Goal: Transaction & Acquisition: Book appointment/travel/reservation

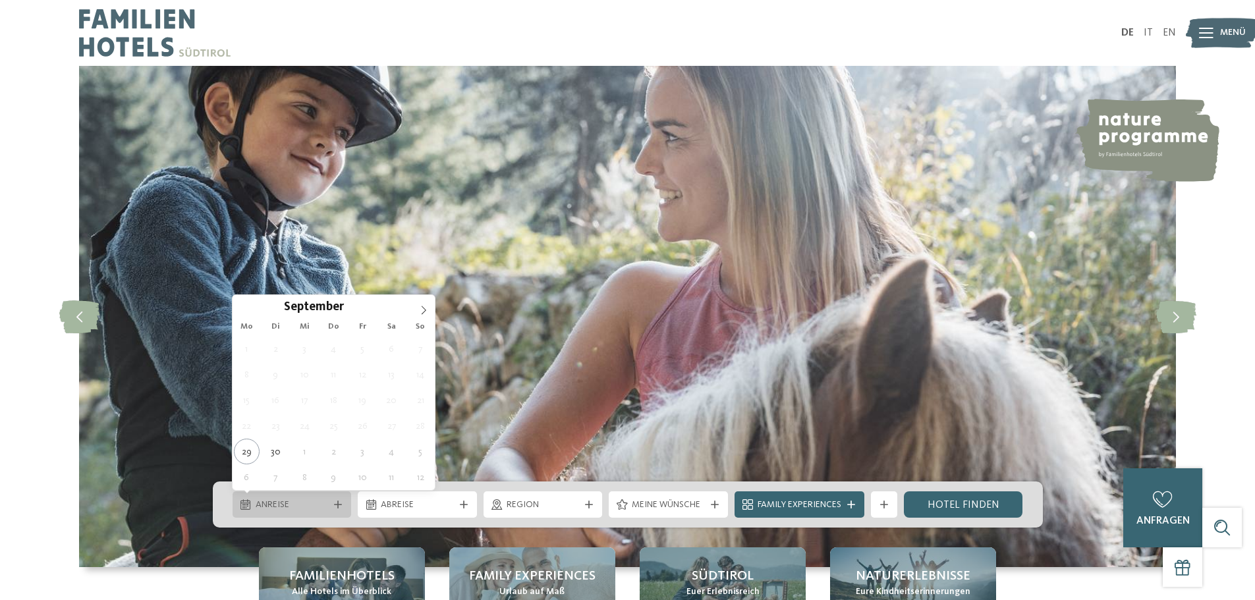
click at [320, 495] on div "Anreise" at bounding box center [292, 504] width 119 height 26
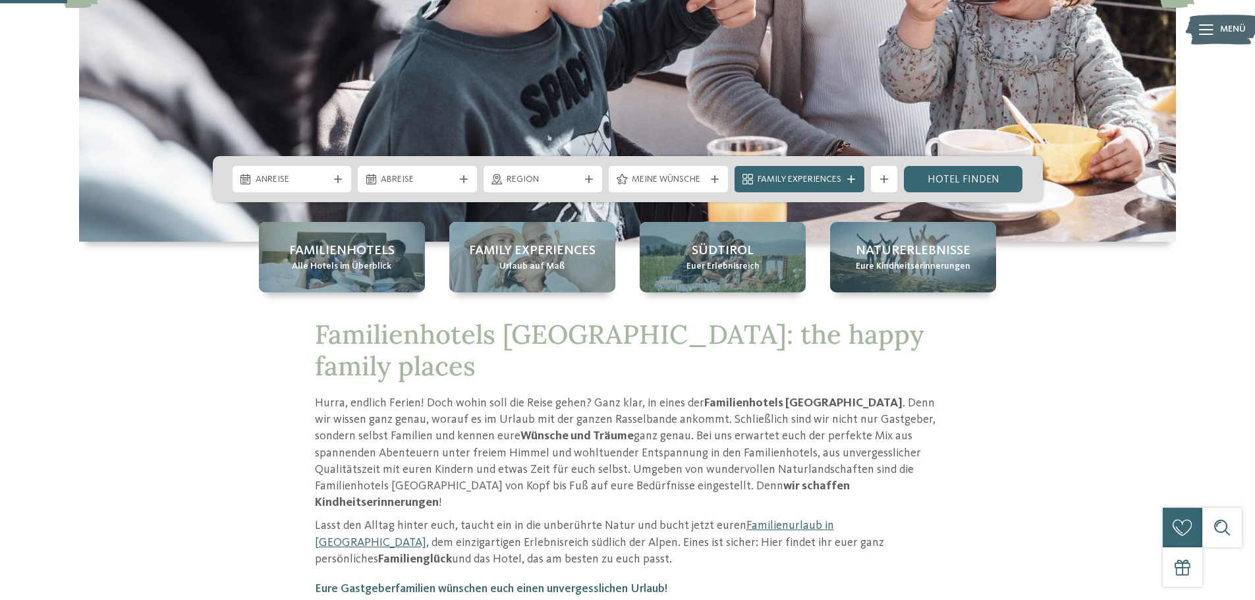
scroll to position [327, 0]
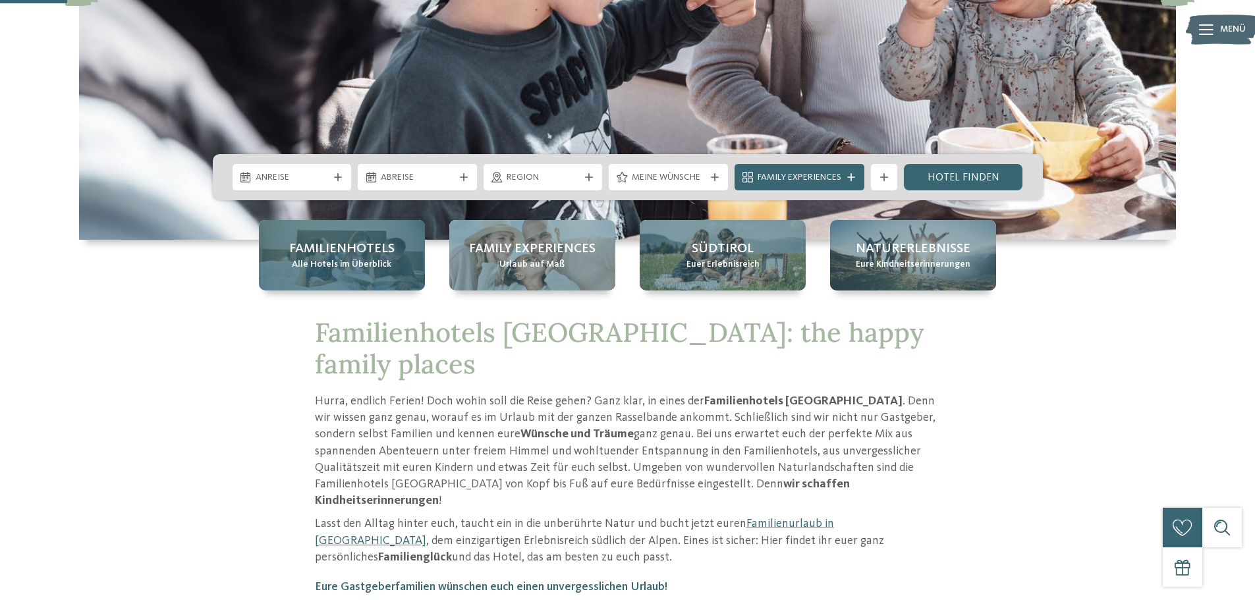
click at [356, 272] on div "Familienhotels Alle Hotels im Überblick" at bounding box center [342, 255] width 166 height 70
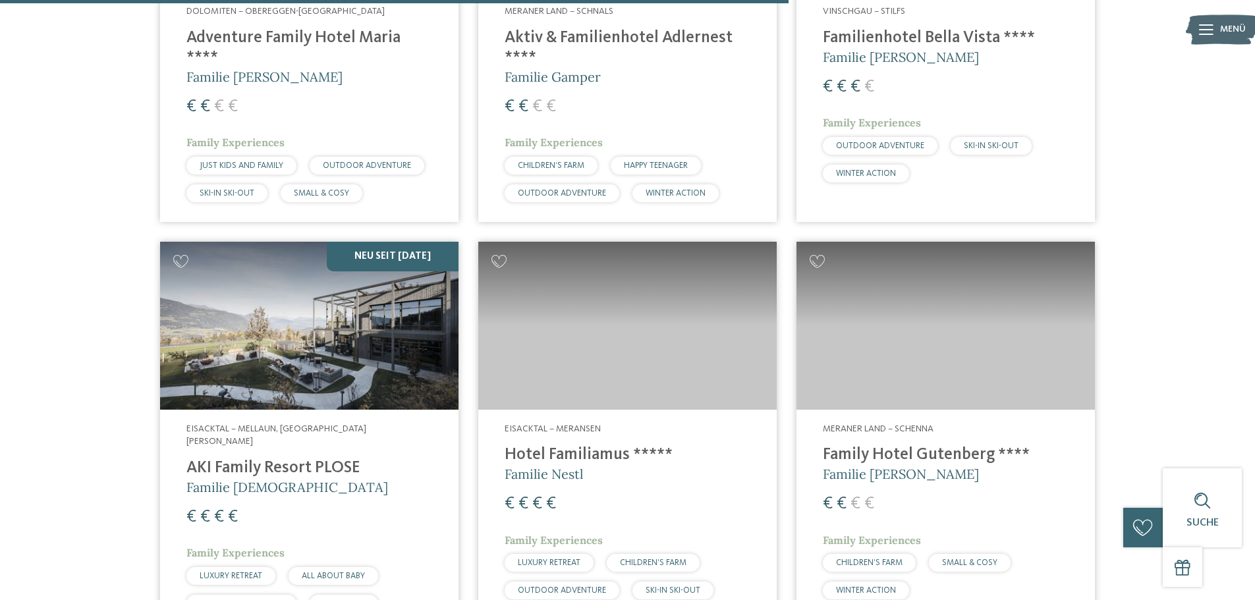
scroll to position [2832, 0]
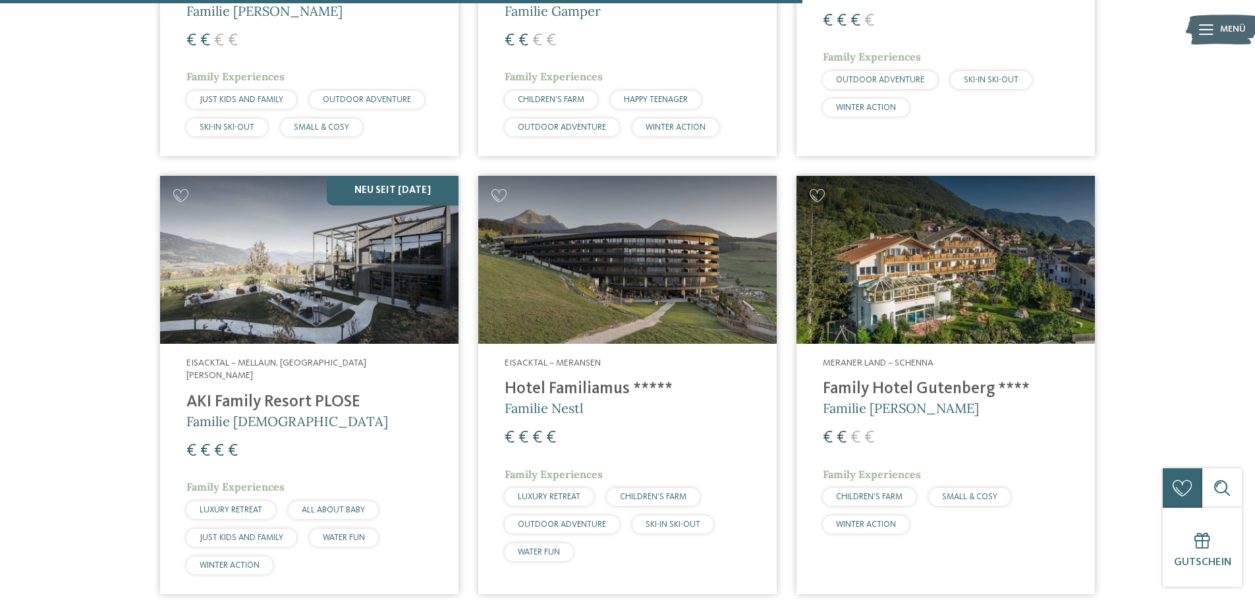
click at [644, 268] on img at bounding box center [627, 260] width 298 height 168
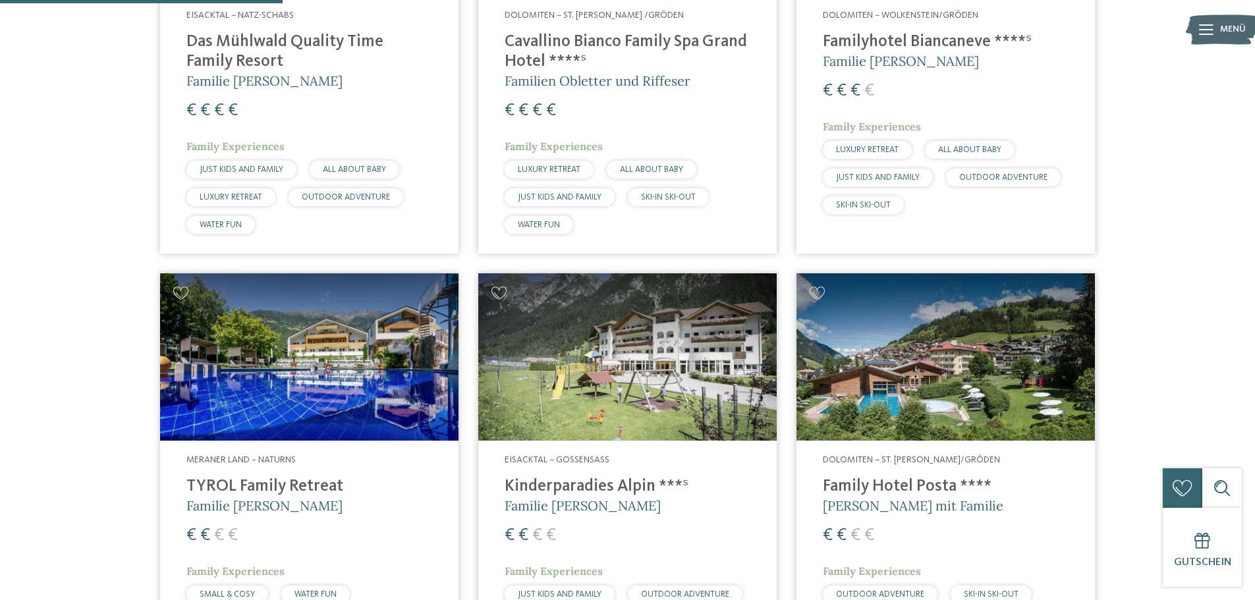
scroll to position [1054, 0]
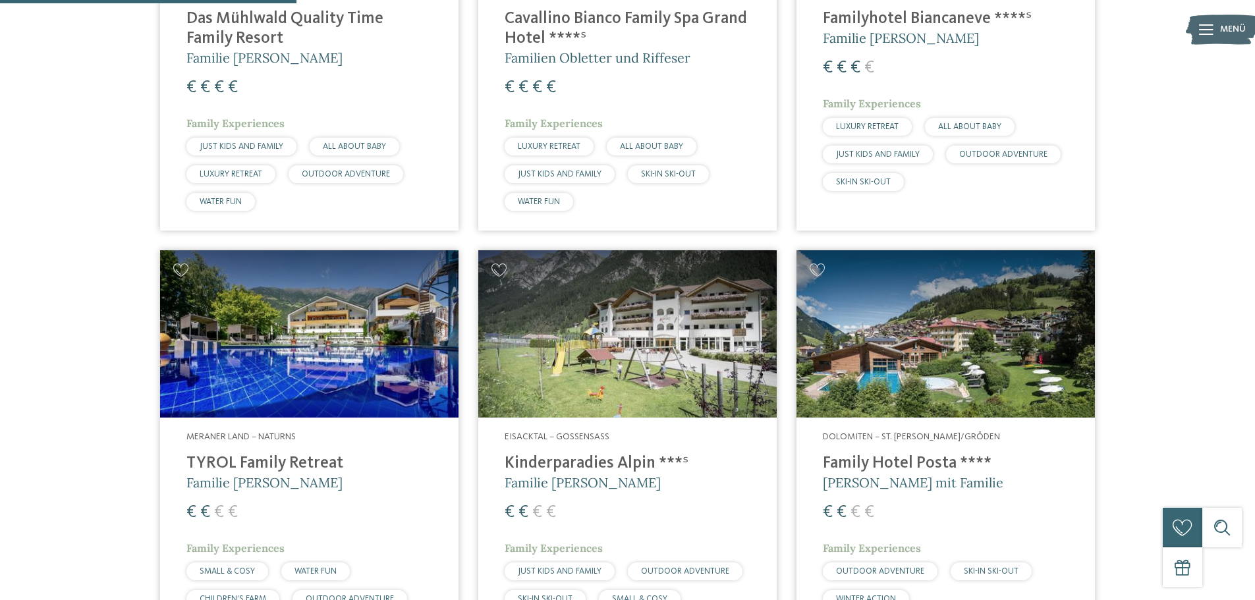
drag, startPoint x: 1165, startPoint y: 343, endPoint x: 1166, endPoint y: 420, distance: 77.1
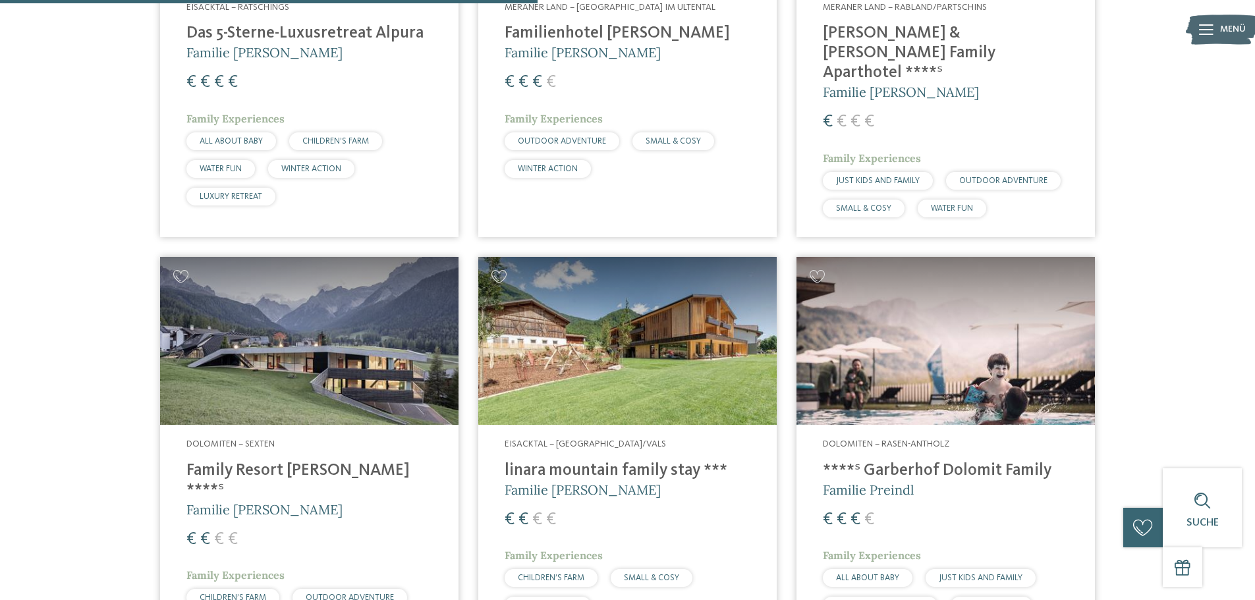
scroll to position [1910, 0]
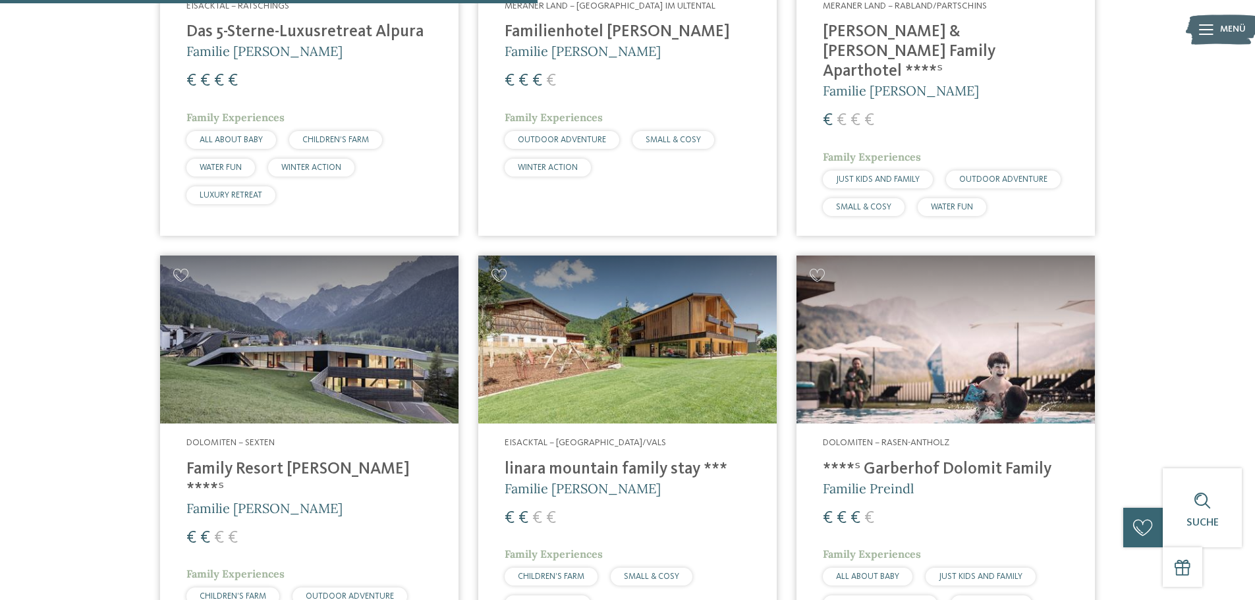
click at [948, 399] on img at bounding box center [945, 340] width 298 height 168
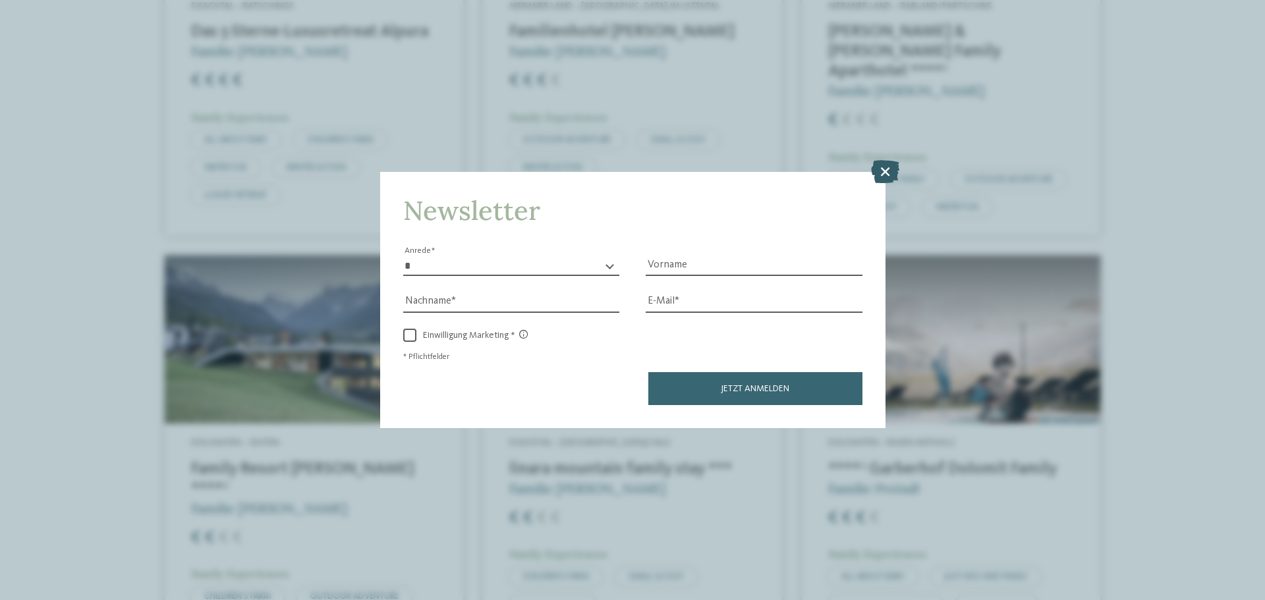
click at [890, 174] on icon at bounding box center [885, 171] width 28 height 23
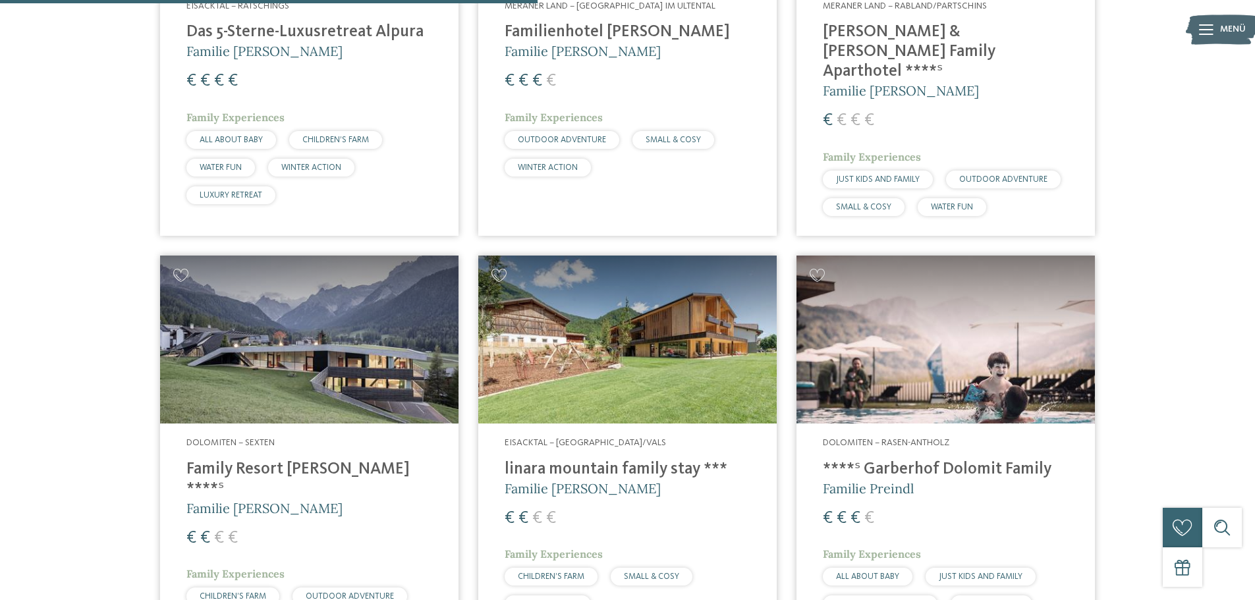
click at [897, 462] on h4 "****ˢ Garberhof Dolomit Family" at bounding box center [946, 470] width 246 height 20
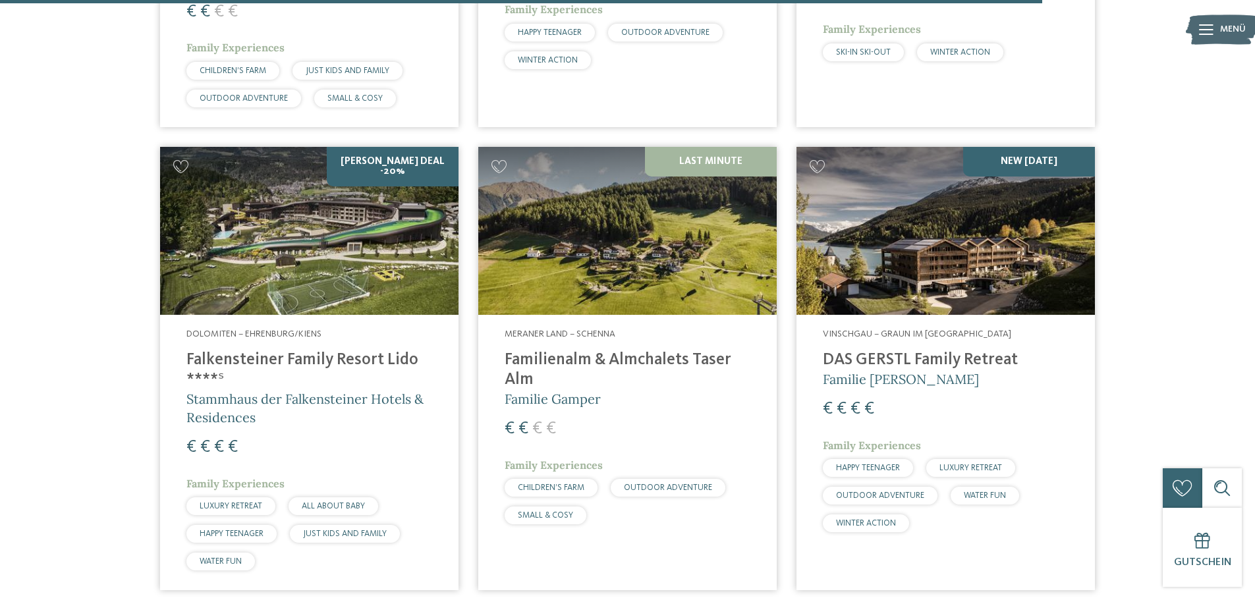
scroll to position [3340, 0]
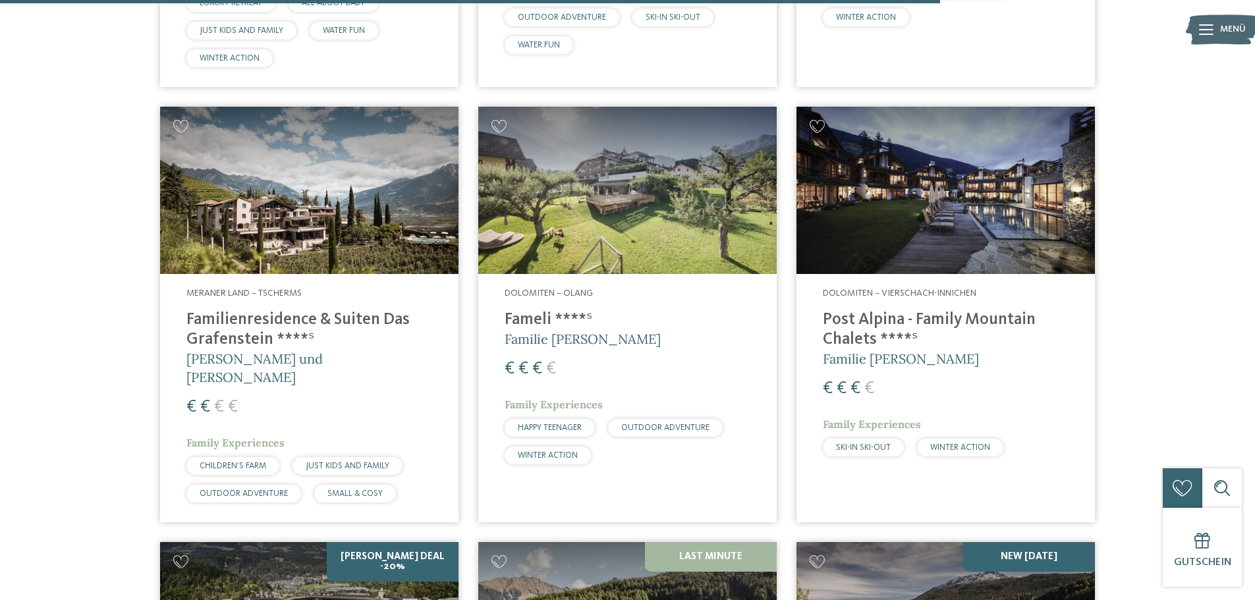
click at [900, 219] on img at bounding box center [945, 191] width 298 height 168
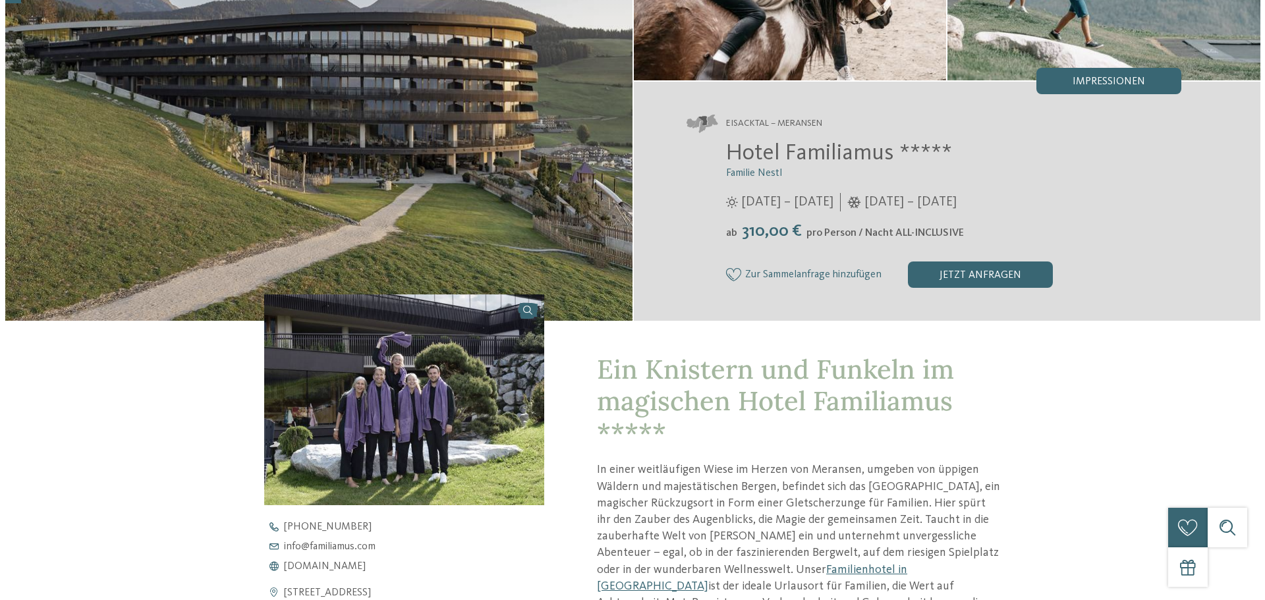
scroll to position [263, 0]
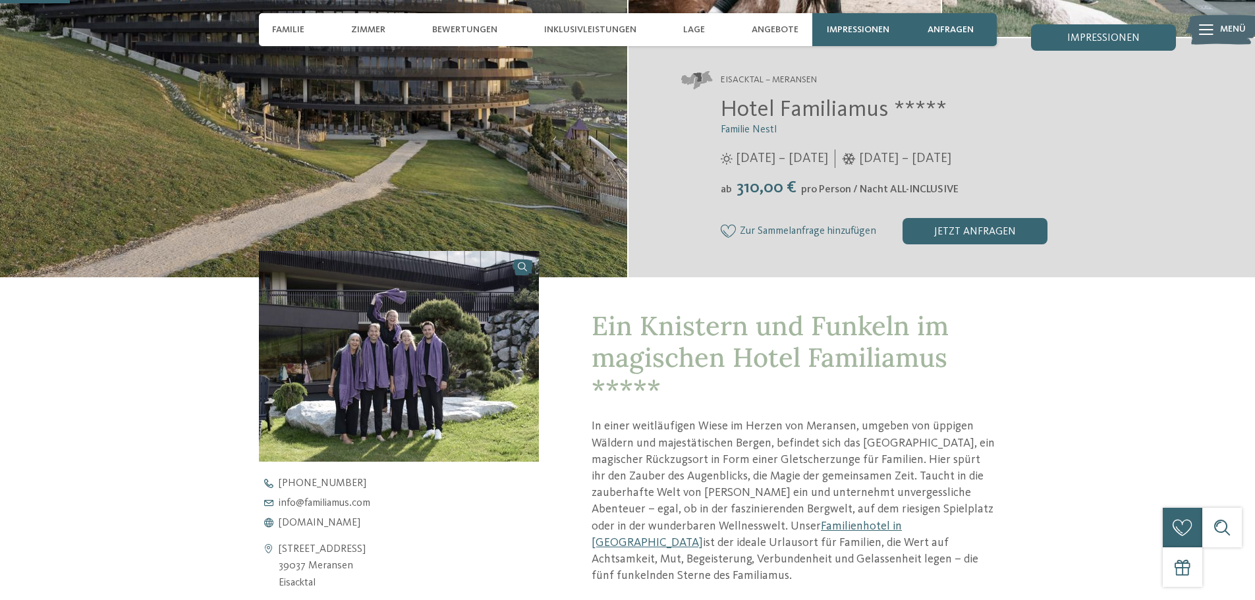
click at [424, 310] on img at bounding box center [399, 356] width 281 height 210
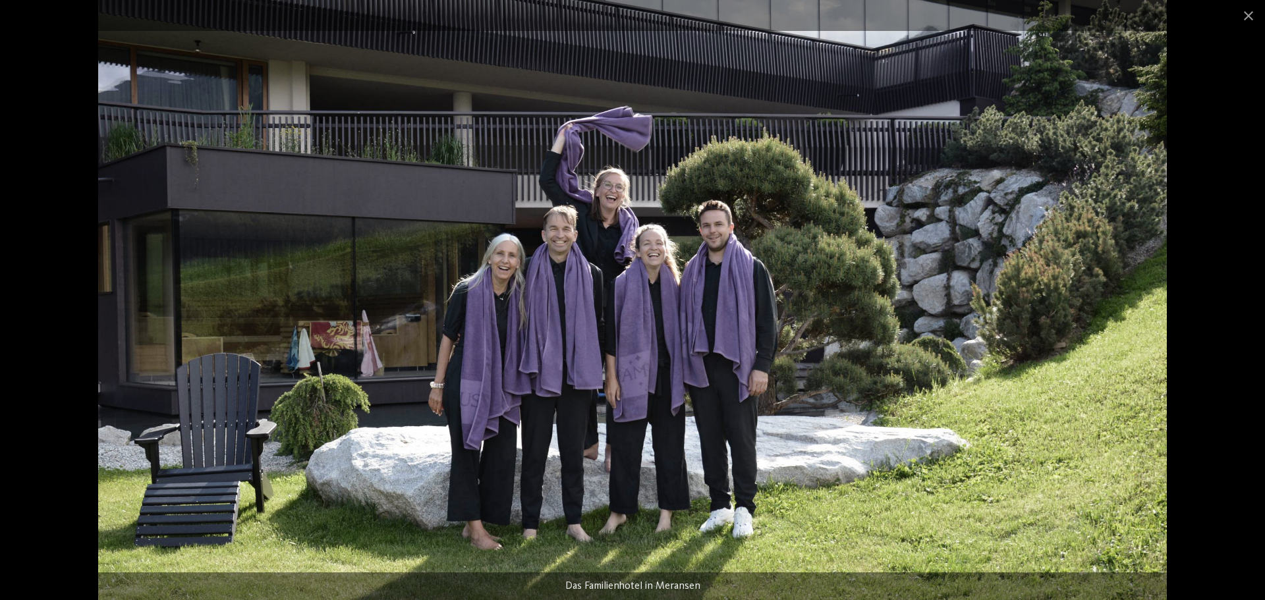
click at [715, 272] on img at bounding box center [632, 300] width 1068 height 600
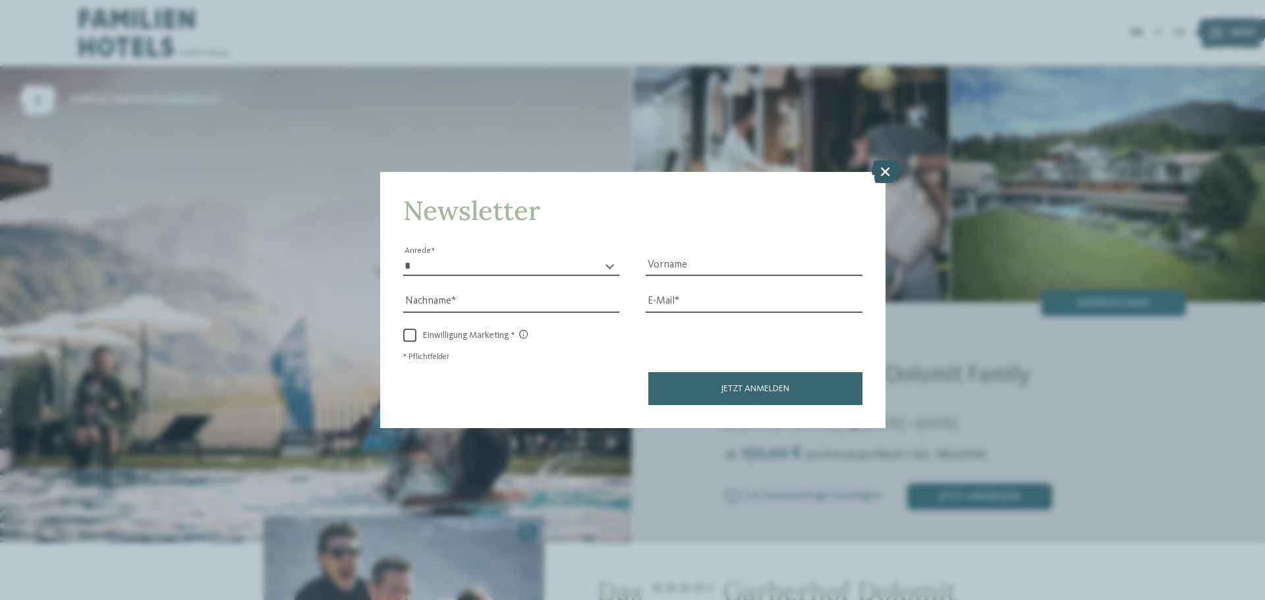
click at [885, 167] on icon at bounding box center [885, 171] width 28 height 23
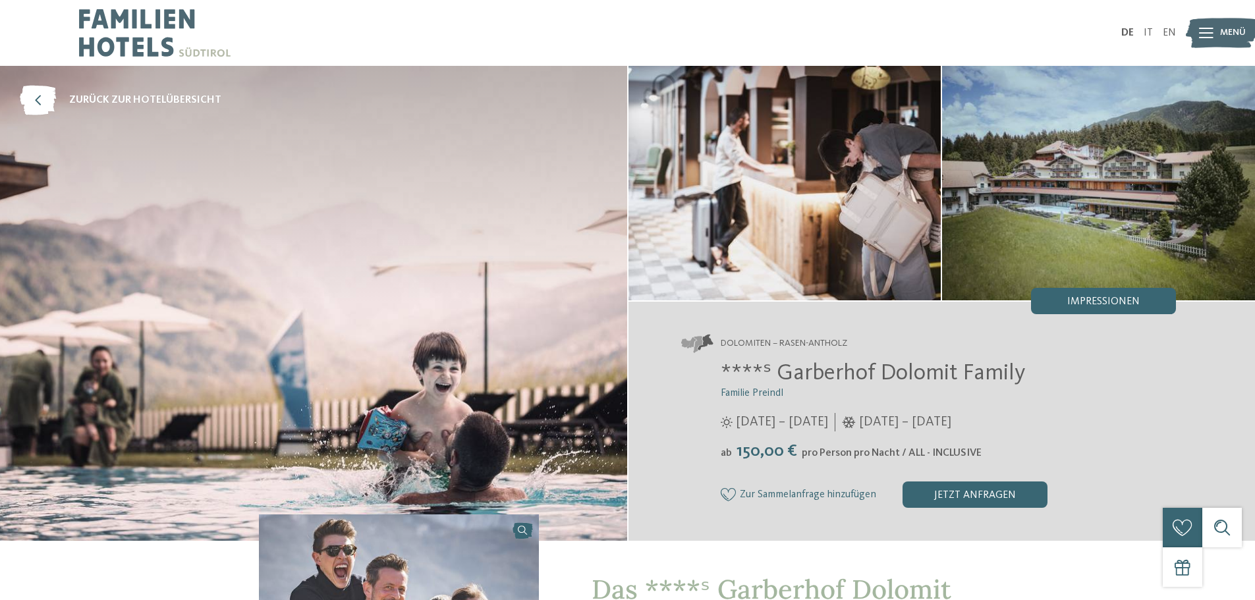
click at [1165, 176] on img at bounding box center [1098, 183] width 313 height 234
click at [968, 221] on img at bounding box center [1098, 183] width 313 height 234
click at [1073, 298] on span "Impressionen" at bounding box center [1103, 301] width 72 height 11
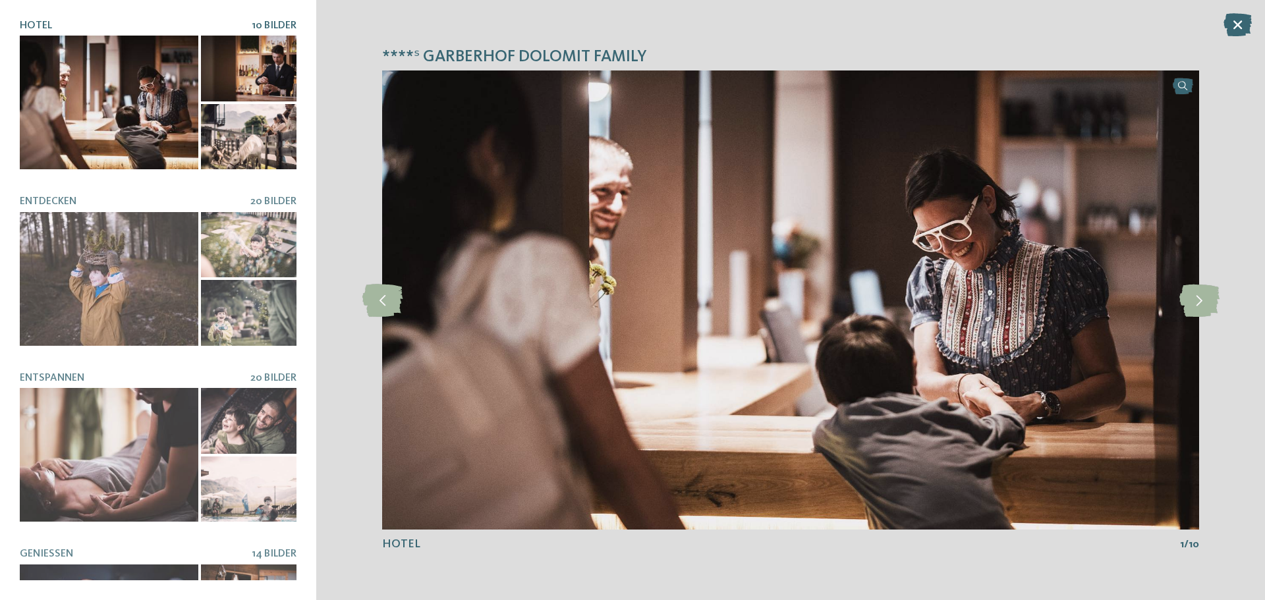
click at [149, 121] on div at bounding box center [109, 103] width 179 height 134
click at [1228, 308] on div "****ˢ Garberhof Dolomit Family slide 1 of 10 1 /" at bounding box center [790, 300] width 949 height 600
click at [1215, 312] on icon at bounding box center [1199, 300] width 40 height 33
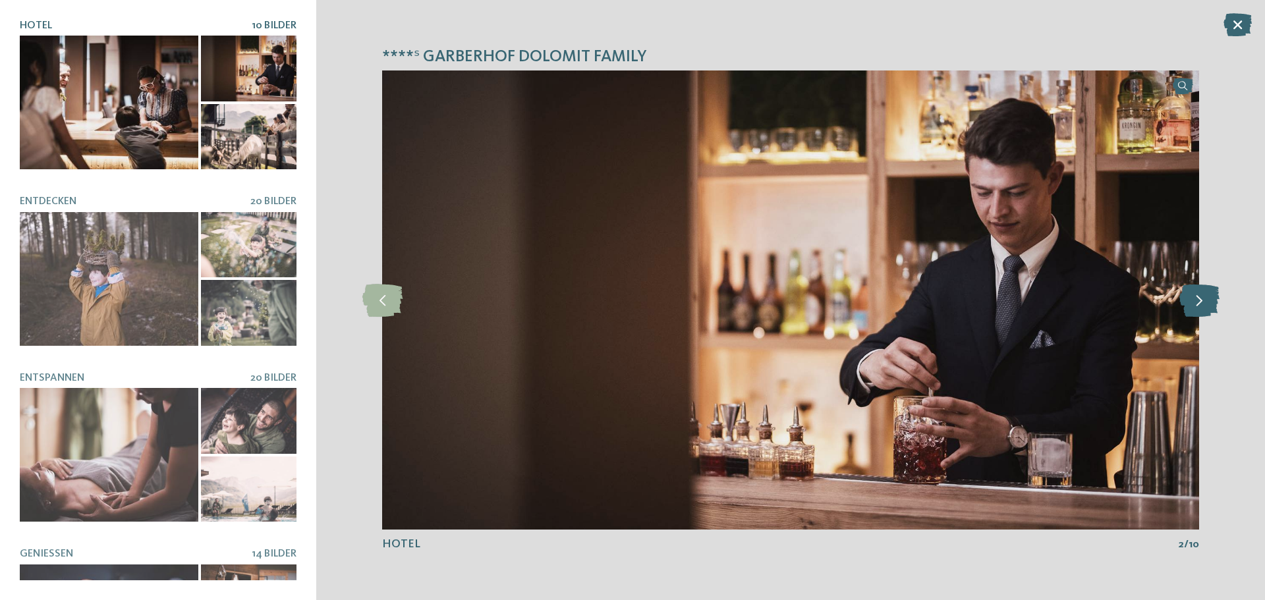
click at [1215, 312] on icon at bounding box center [1199, 300] width 40 height 33
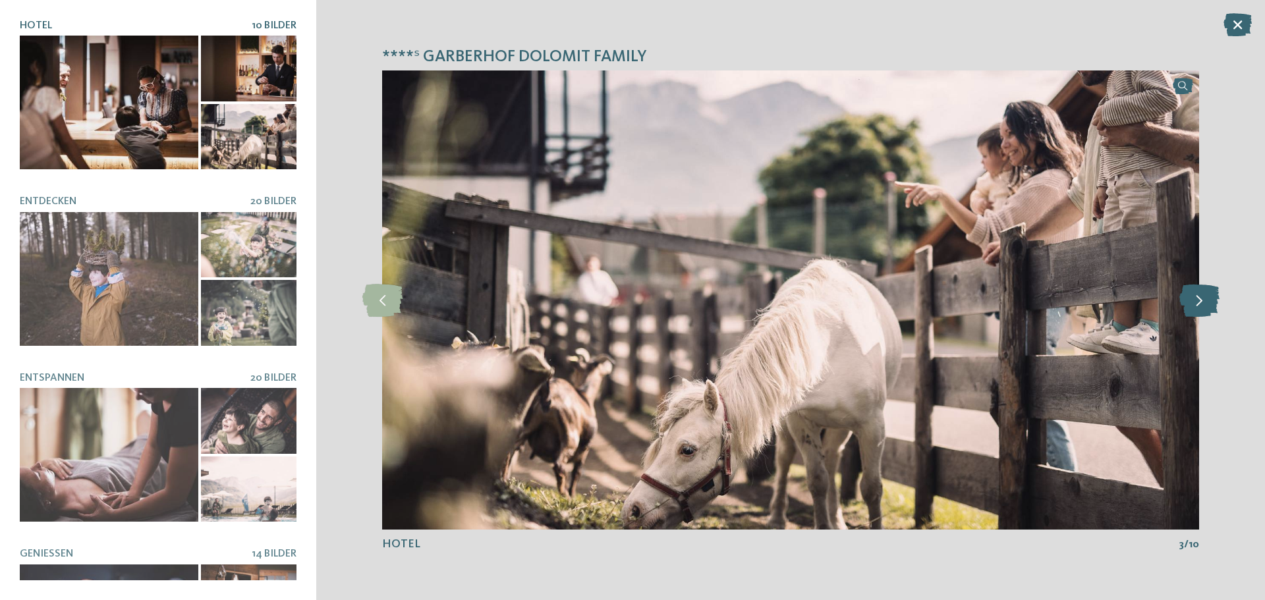
click at [1215, 312] on icon at bounding box center [1199, 300] width 40 height 33
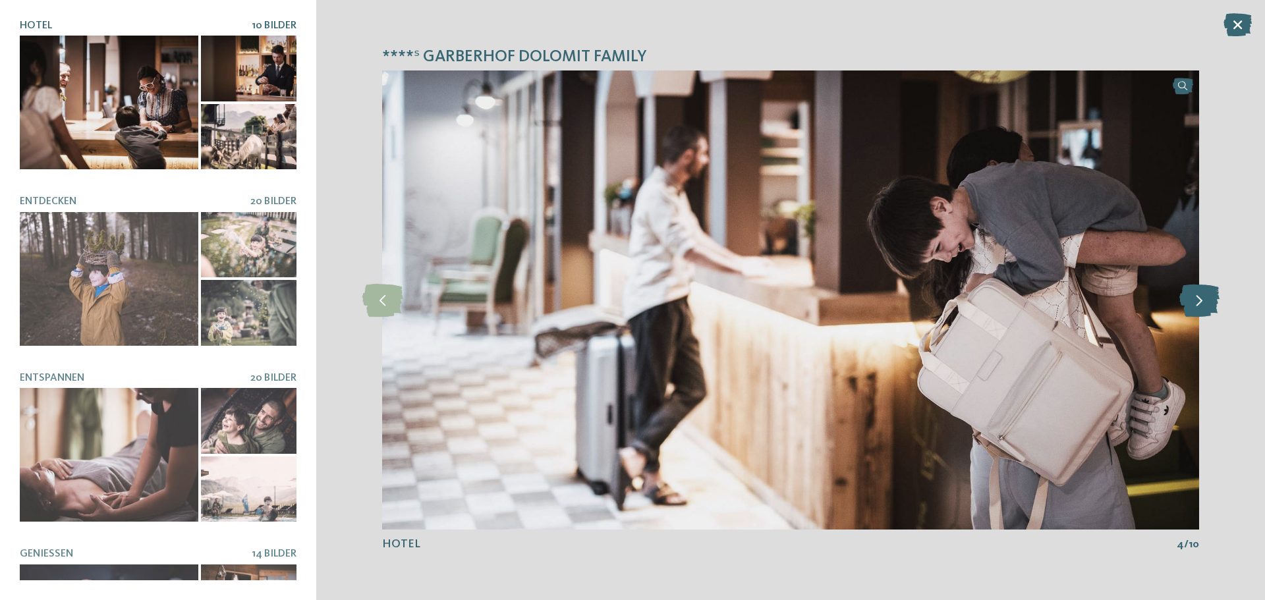
click at [1215, 312] on icon at bounding box center [1199, 300] width 40 height 33
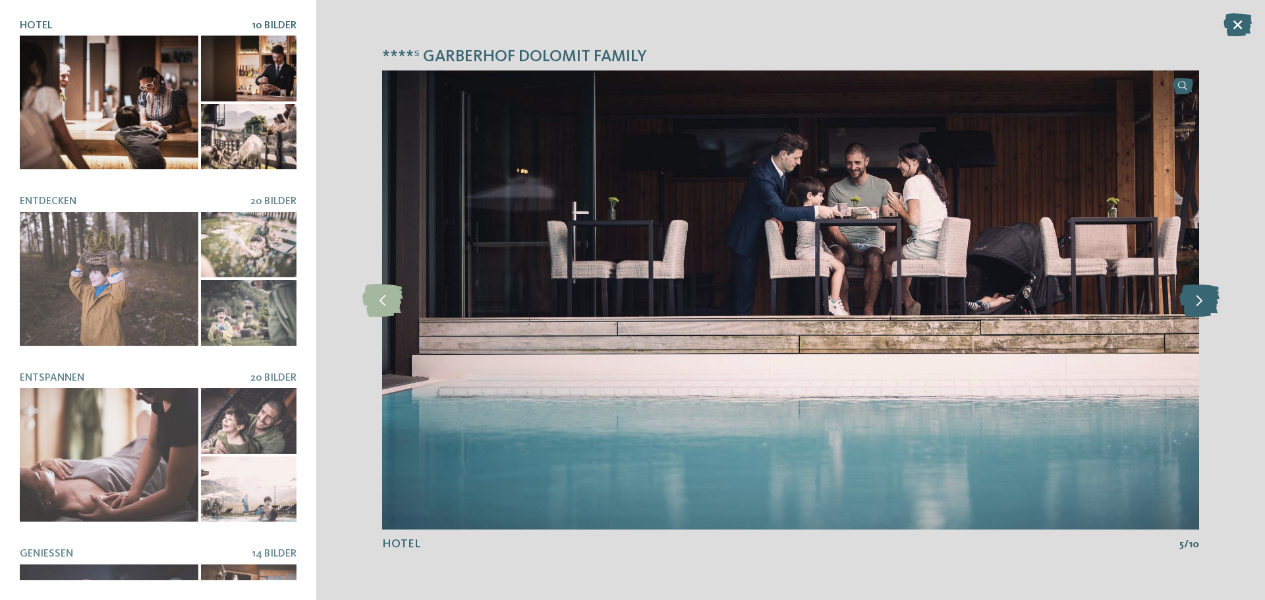
click at [1215, 312] on icon at bounding box center [1199, 300] width 40 height 33
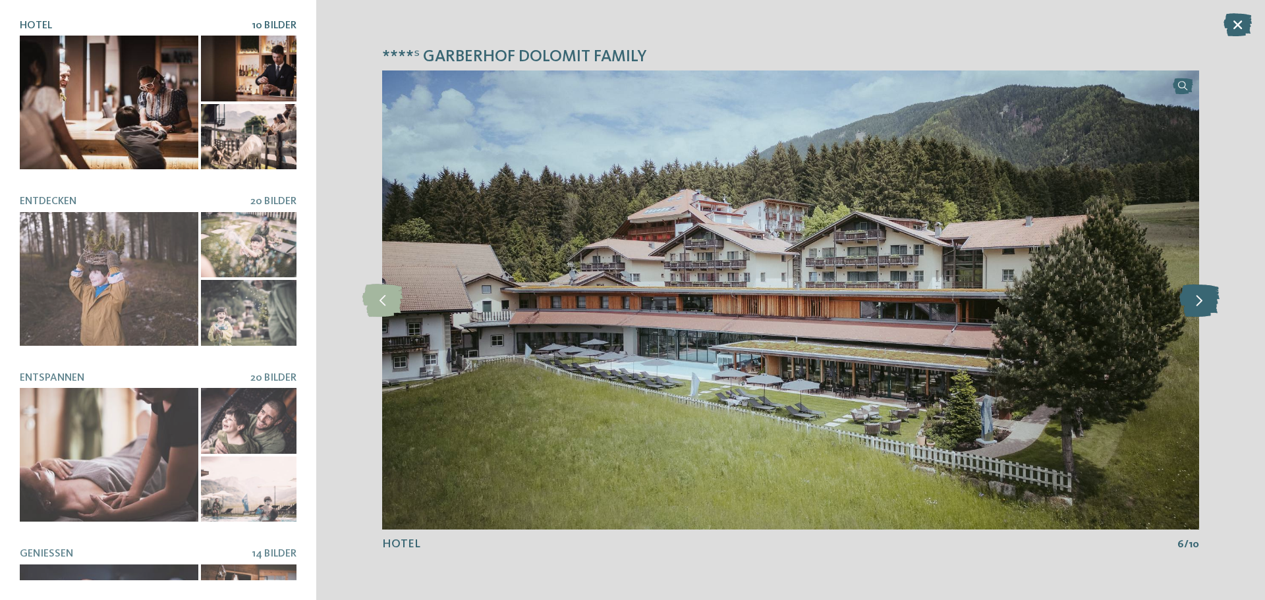
click at [1215, 312] on icon at bounding box center [1199, 300] width 40 height 33
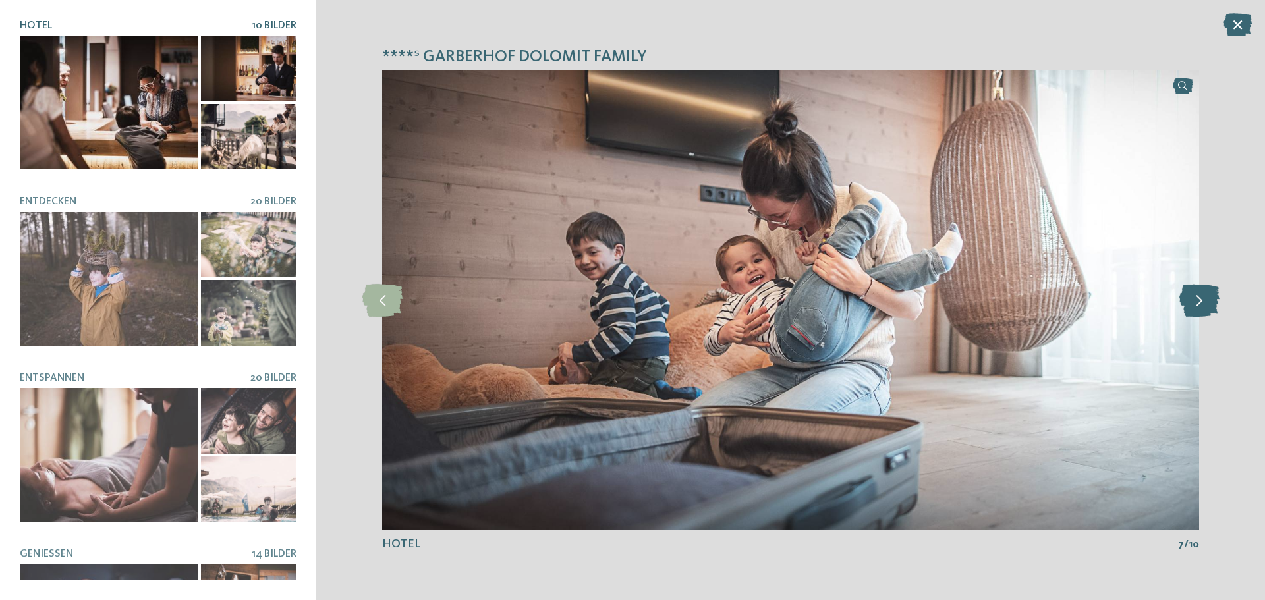
click at [1215, 312] on icon at bounding box center [1199, 300] width 40 height 33
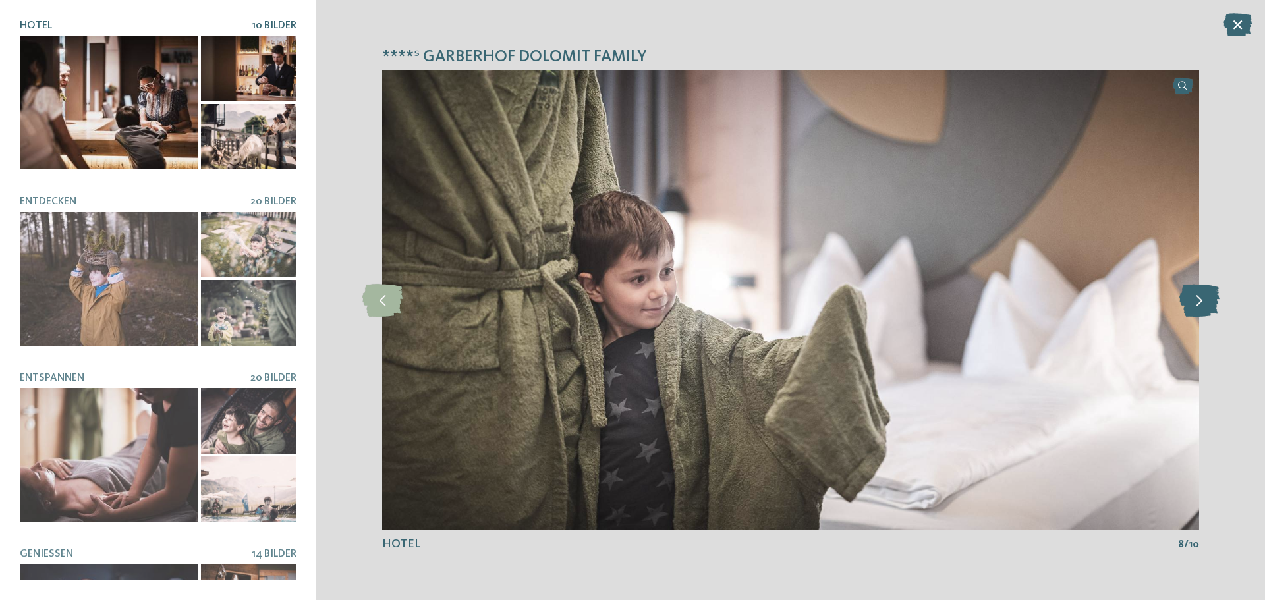
click at [1215, 312] on icon at bounding box center [1199, 300] width 40 height 33
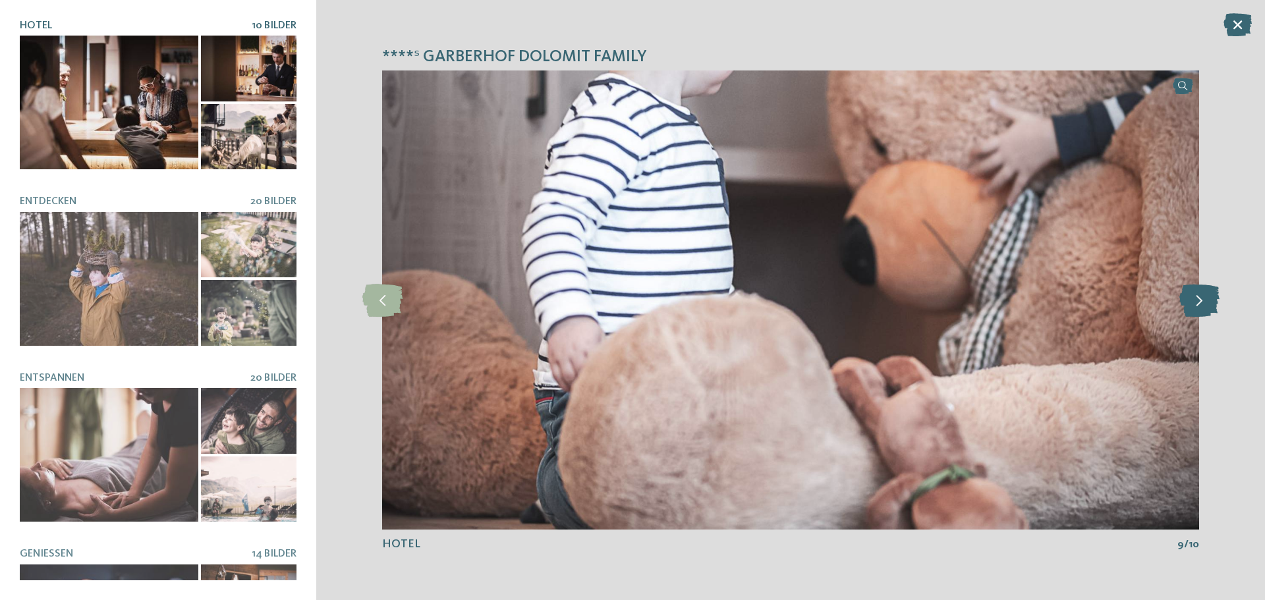
click at [1215, 312] on icon at bounding box center [1199, 300] width 40 height 33
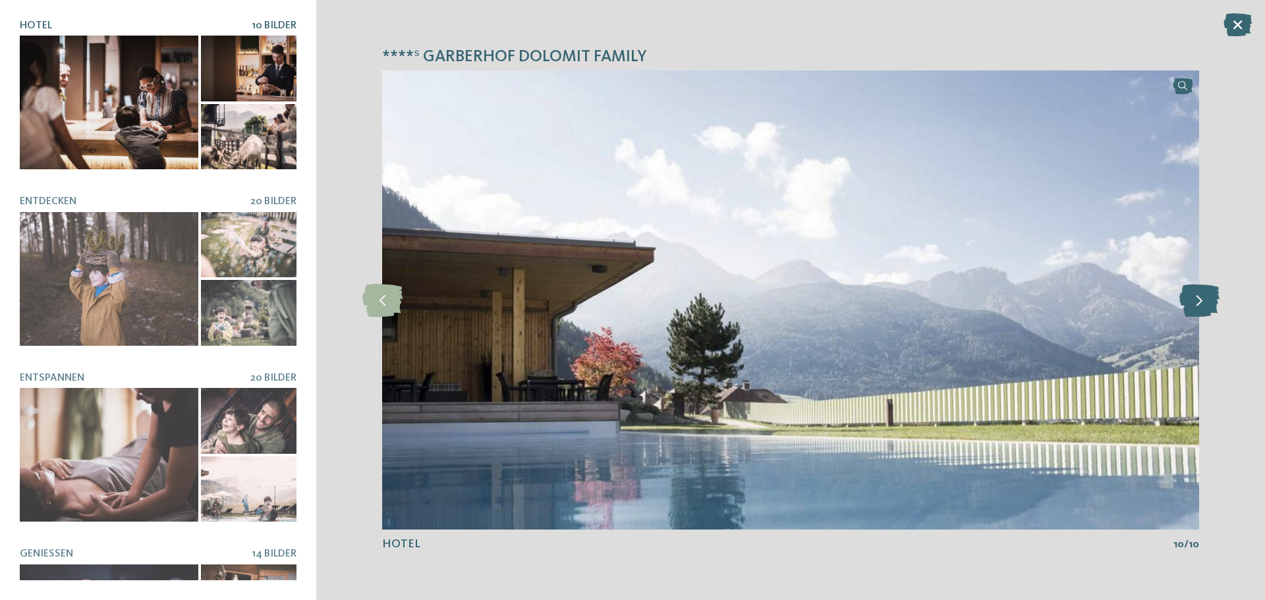
click at [1215, 312] on icon at bounding box center [1199, 300] width 40 height 33
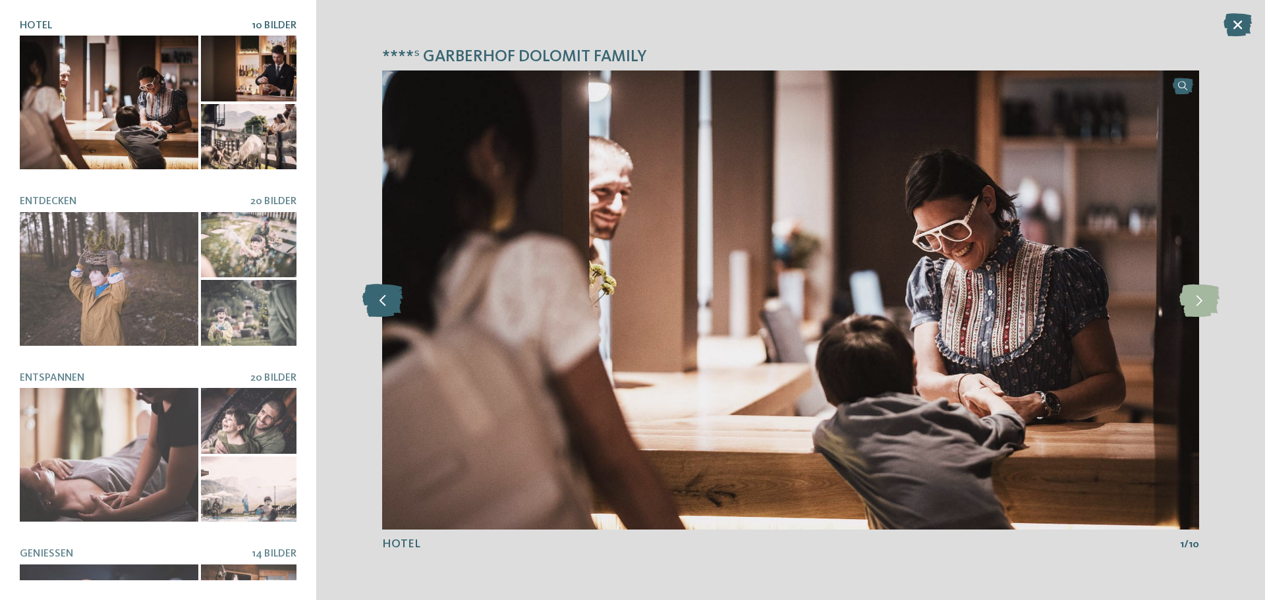
click at [381, 295] on icon at bounding box center [382, 300] width 40 height 33
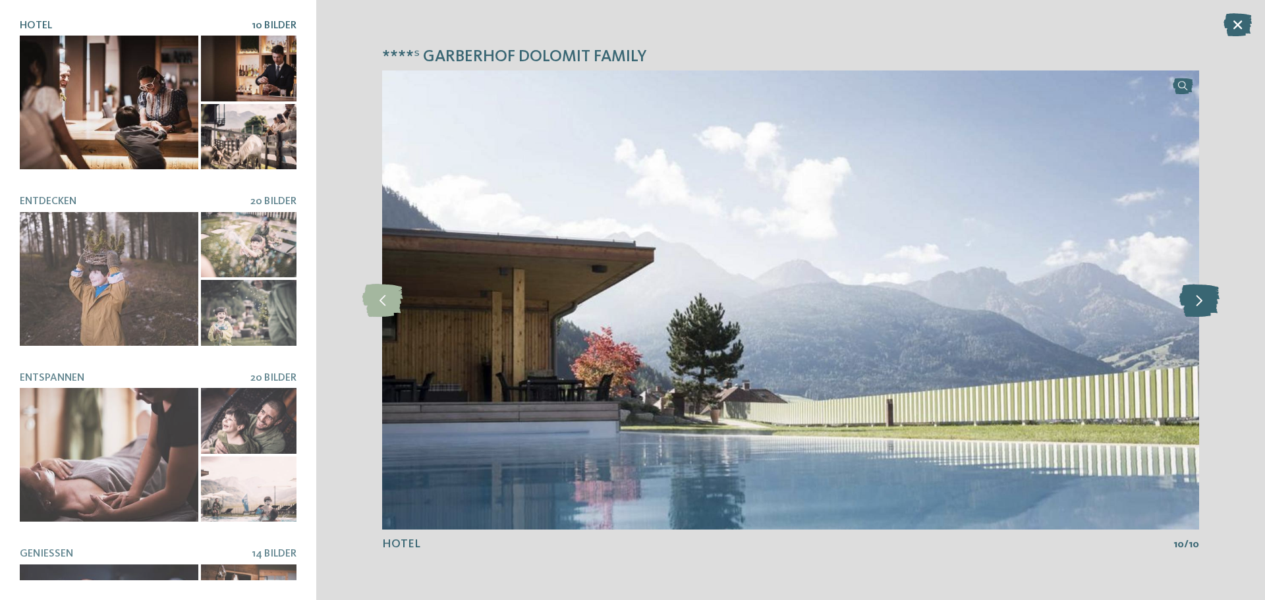
click at [1202, 304] on icon at bounding box center [1199, 300] width 40 height 33
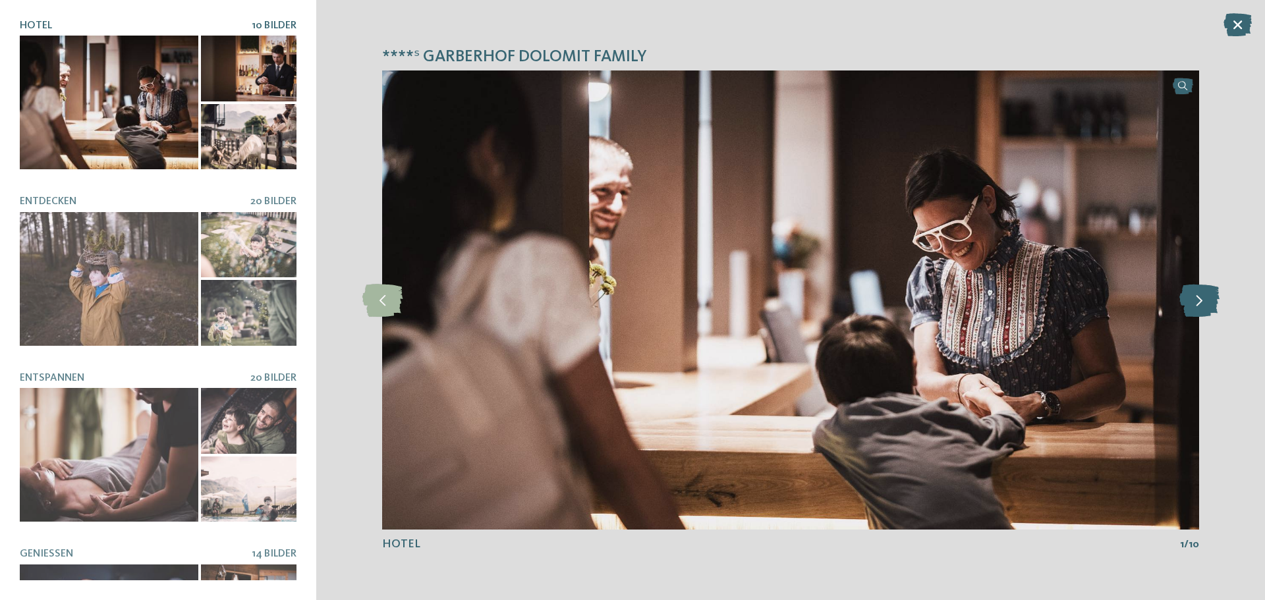
click at [1202, 304] on icon at bounding box center [1199, 300] width 40 height 33
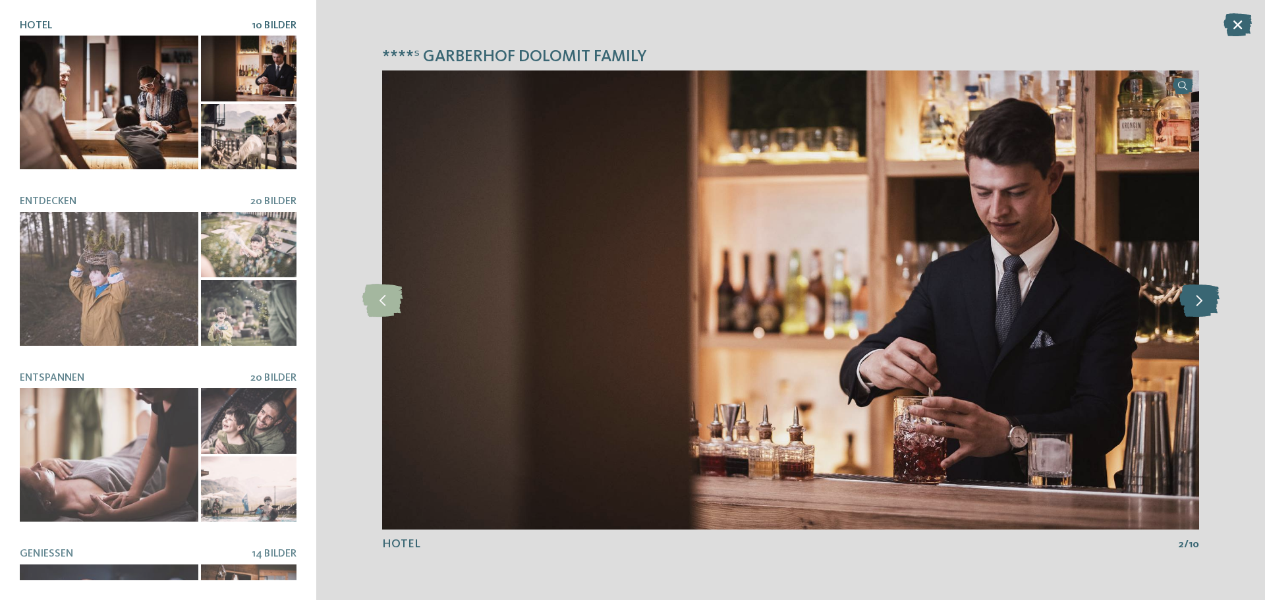
click at [1202, 304] on icon at bounding box center [1199, 300] width 40 height 33
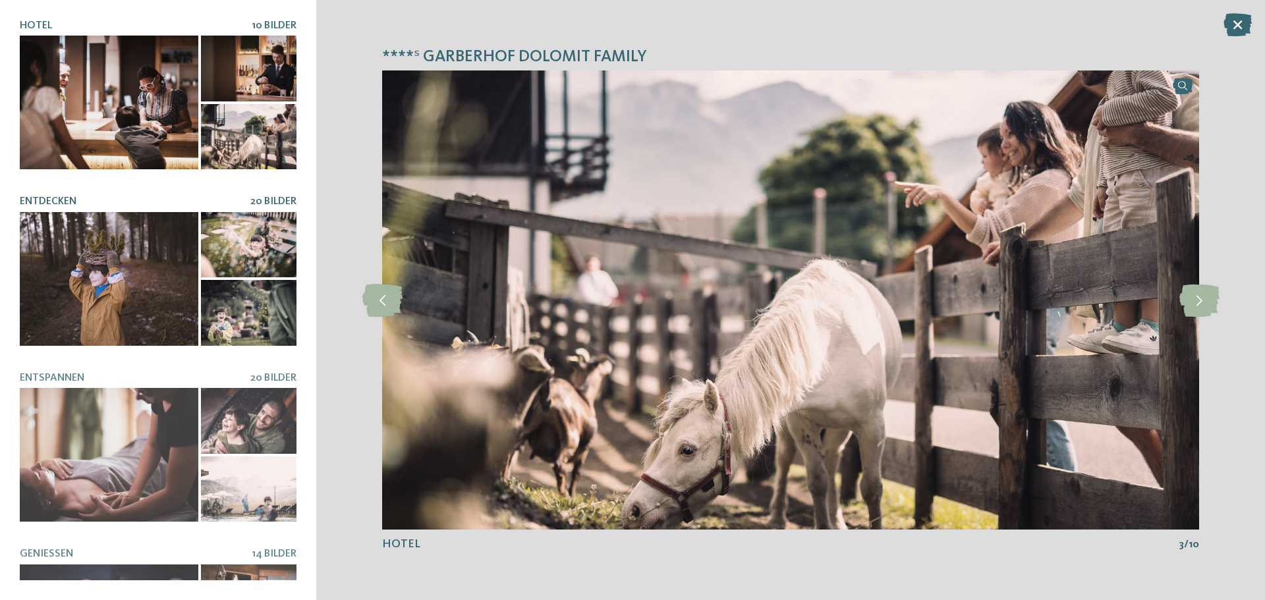
click at [220, 242] on div at bounding box center [249, 245] width 96 height 66
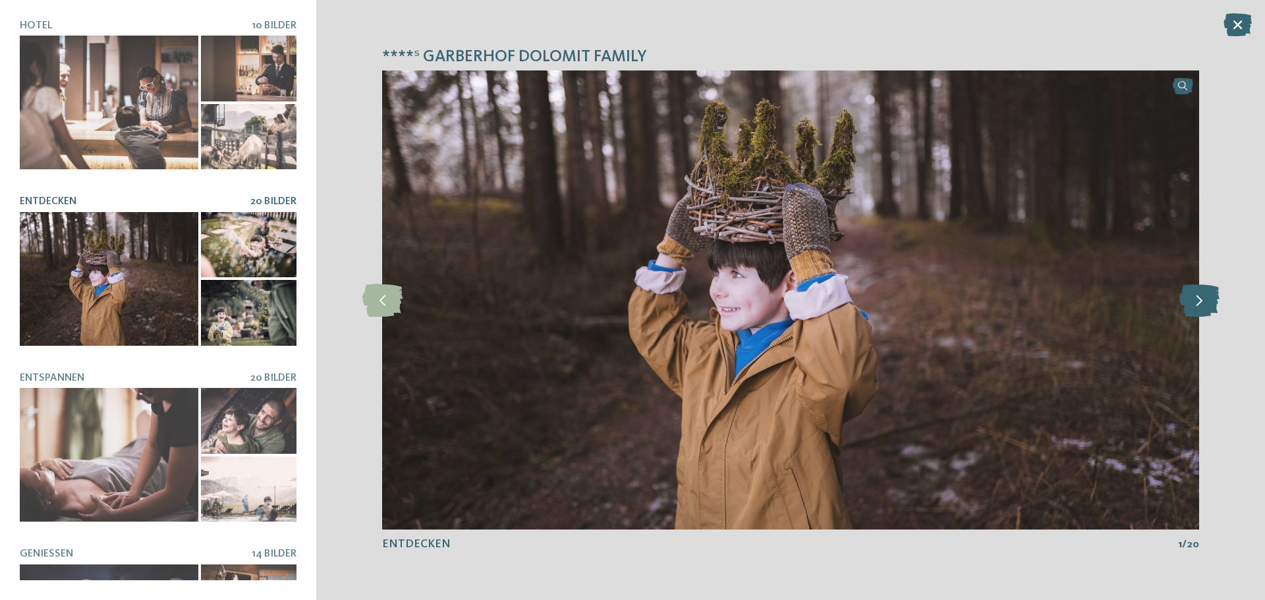
click at [1190, 306] on icon at bounding box center [1199, 300] width 40 height 33
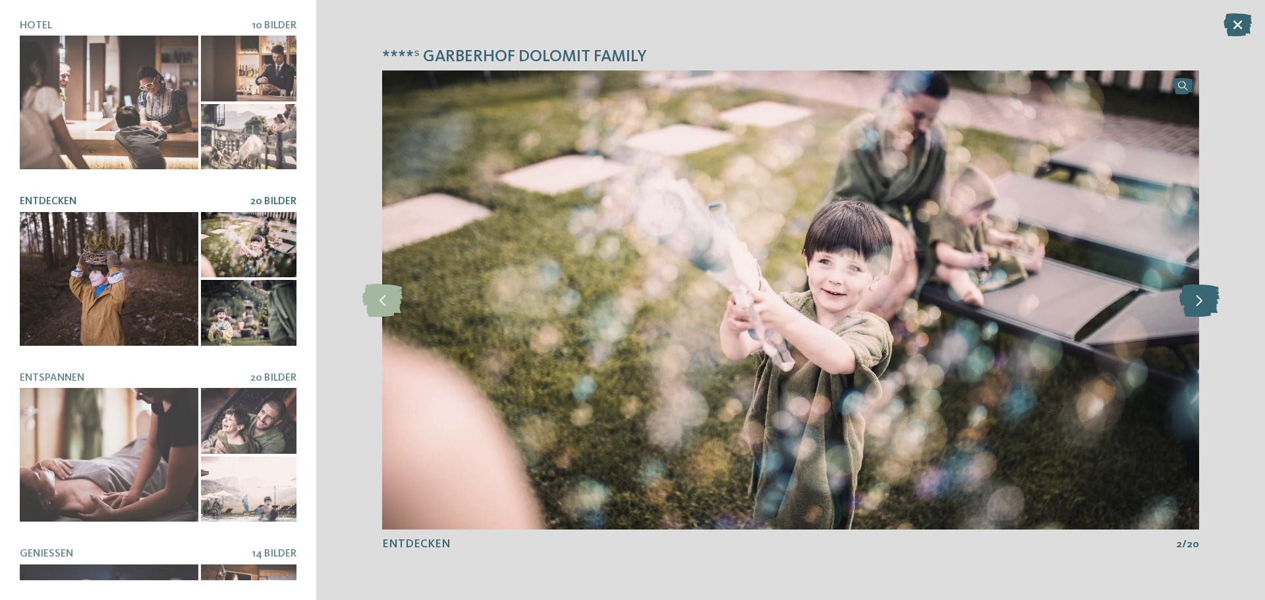
click at [1190, 306] on icon at bounding box center [1199, 300] width 40 height 33
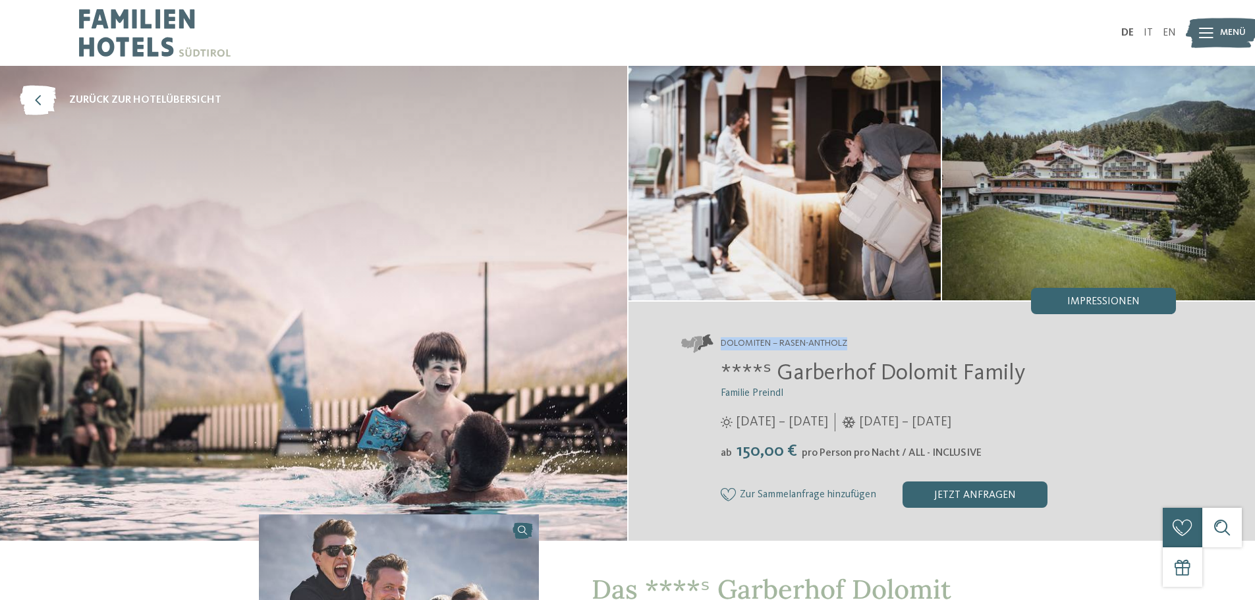
drag, startPoint x: 855, startPoint y: 340, endPoint x: 713, endPoint y: 335, distance: 142.4
click at [713, 335] on address "Dolomiten – Rasen-Antholz" at bounding box center [928, 344] width 495 height 18
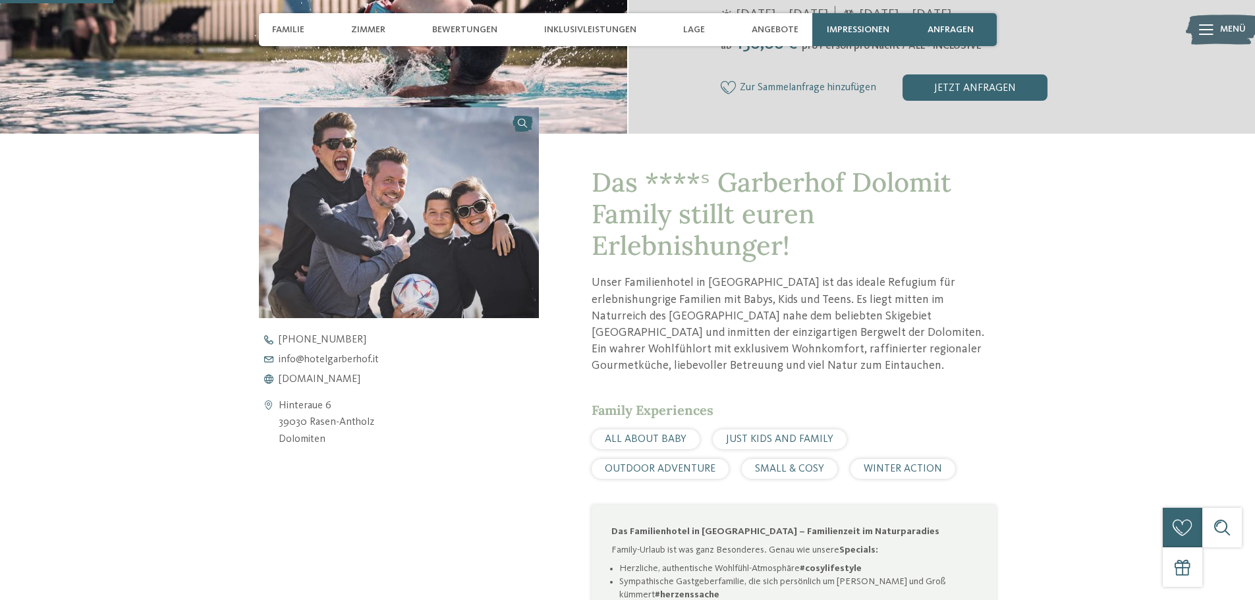
scroll to position [527, 0]
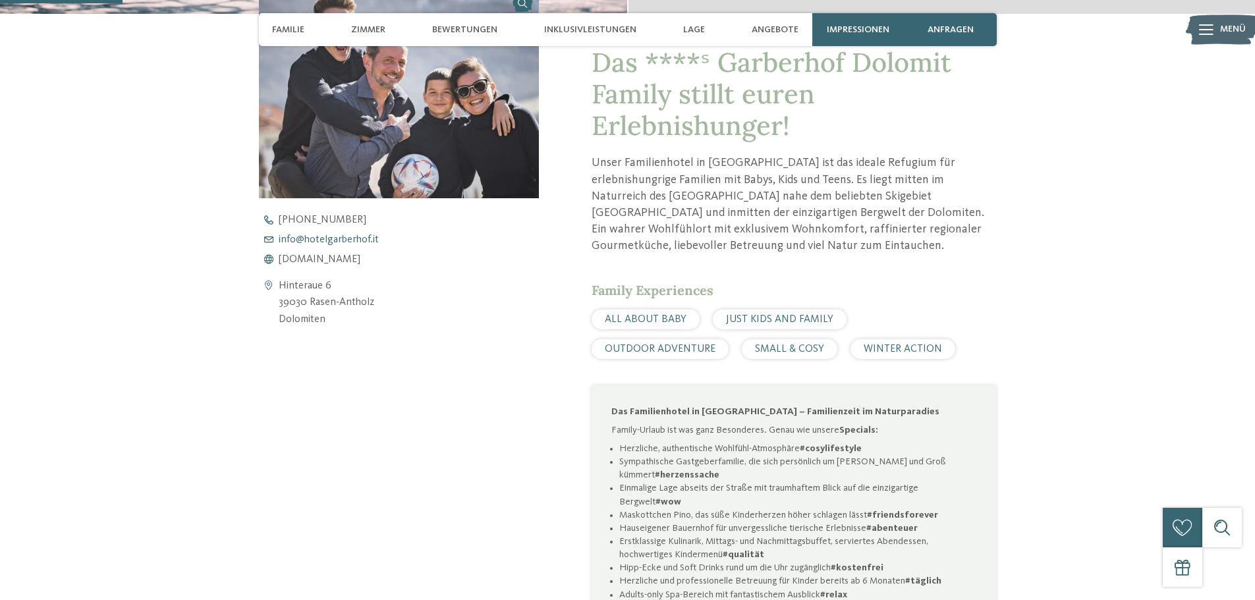
click at [348, 234] on span "info@ no-spam. hotelgarberhof. no-spam. it" at bounding box center [329, 239] width 100 height 11
click at [343, 261] on span "www.hotelgarberhof.it" at bounding box center [320, 259] width 82 height 11
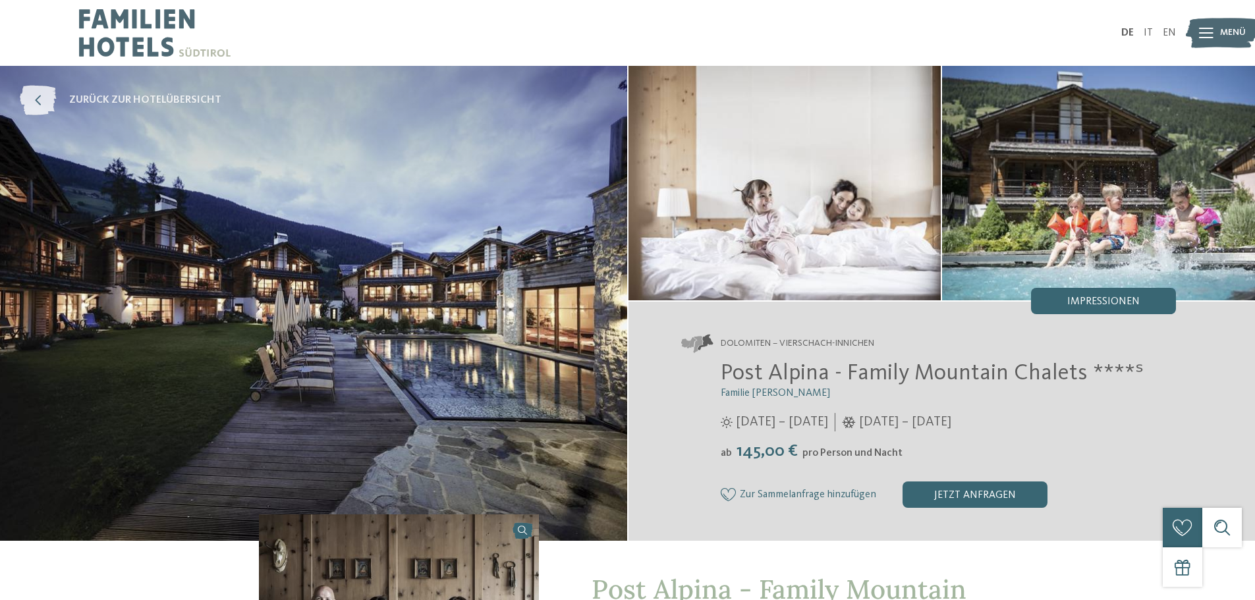
click at [51, 102] on icon at bounding box center [38, 101] width 36 height 30
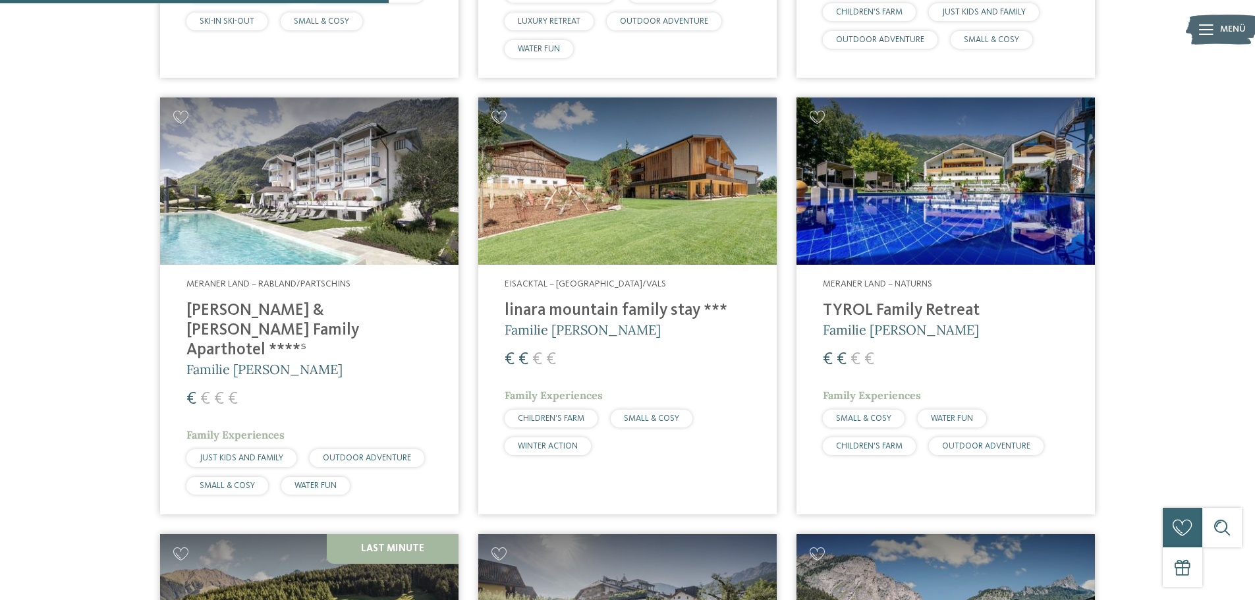
scroll to position [1186, 0]
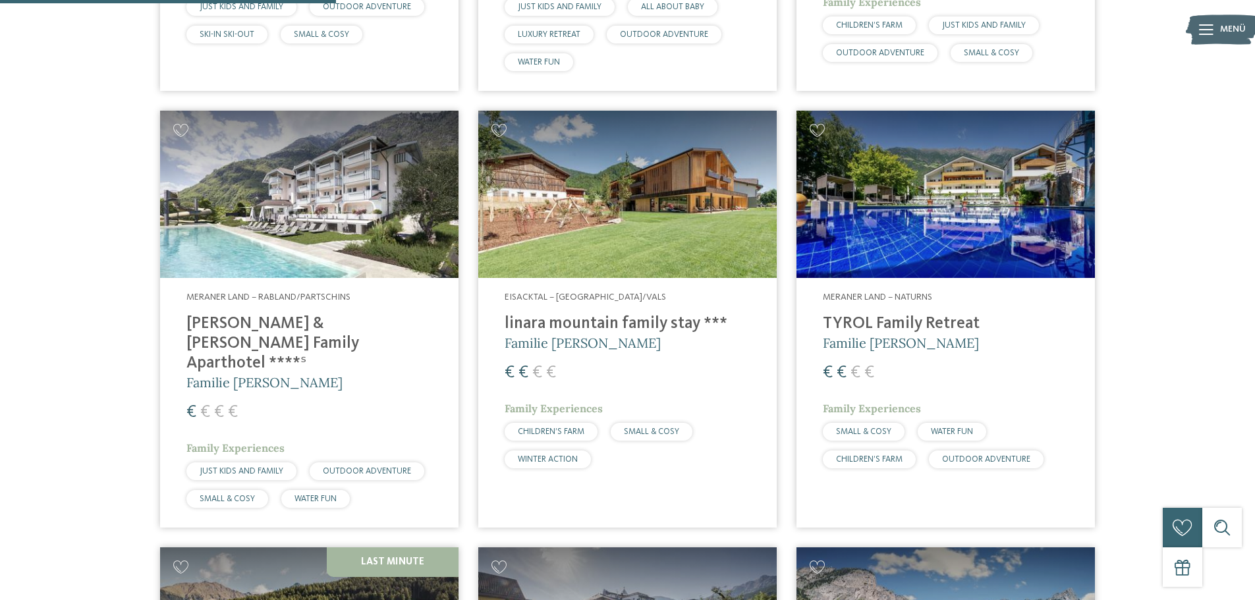
click at [595, 258] on img at bounding box center [627, 195] width 298 height 168
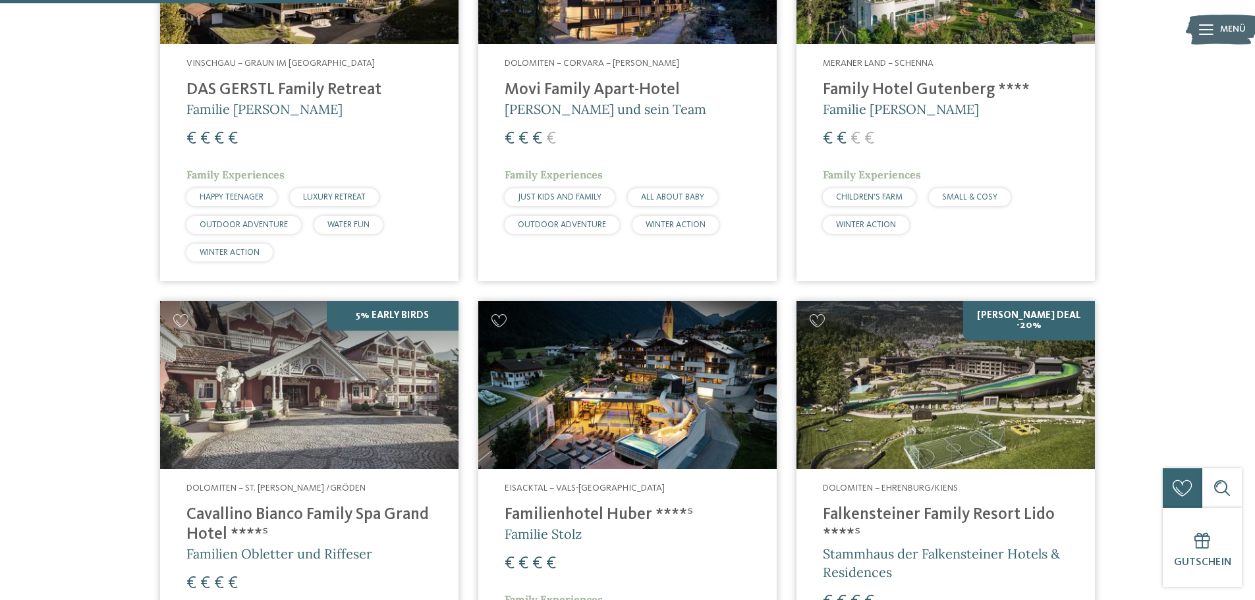
scroll to position [0, 0]
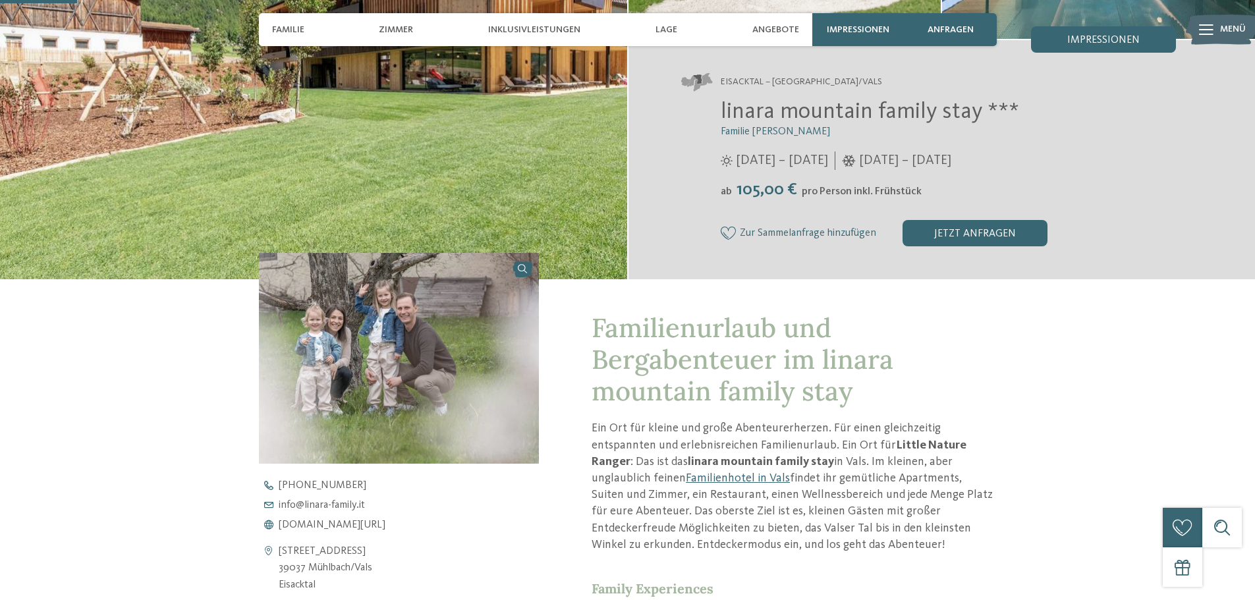
scroll to position [263, 0]
